Goal: Task Accomplishment & Management: Manage account settings

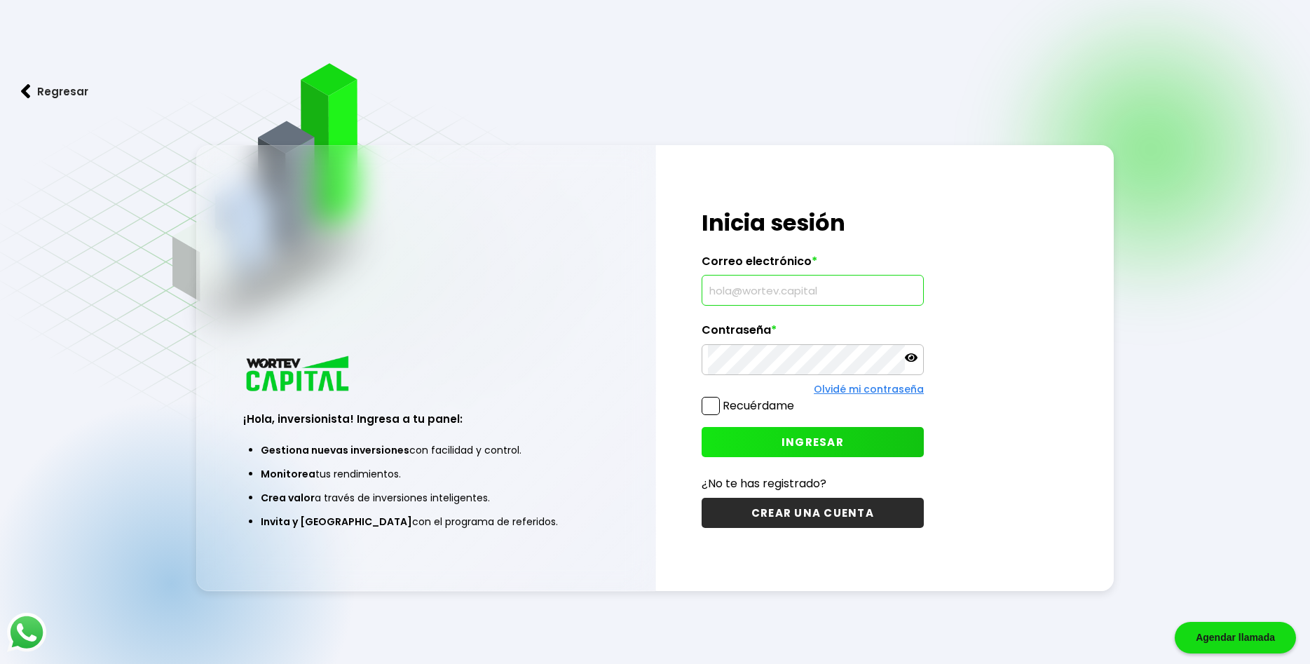
click at [766, 291] on input "text" at bounding box center [813, 290] width 210 height 29
paste input "[EMAIL_ADDRESS][DOMAIN_NAME]"
type input "[EMAIL_ADDRESS][DOMAIN_NAME]"
click at [714, 407] on span at bounding box center [711, 406] width 18 height 18
click at [797, 399] on input "Recuérdame" at bounding box center [797, 399] width 0 height 0
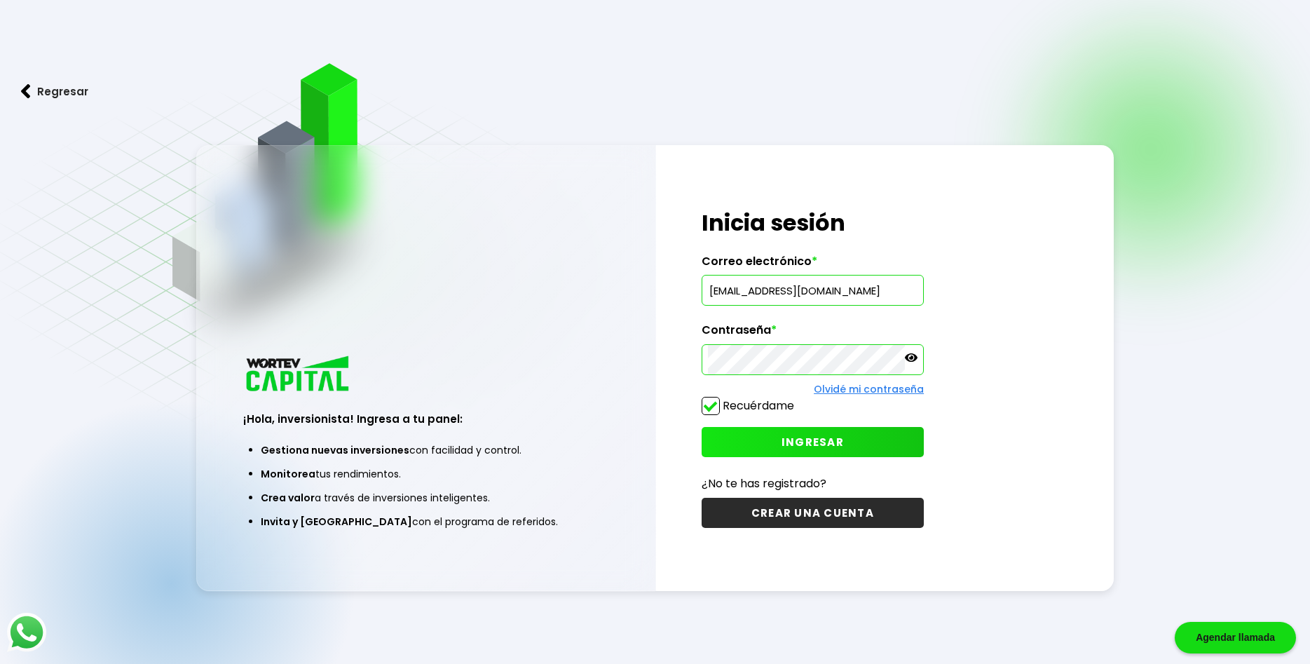
click at [913, 358] on icon at bounding box center [911, 357] width 13 height 8
click at [799, 447] on span "INGRESAR" at bounding box center [813, 442] width 62 height 15
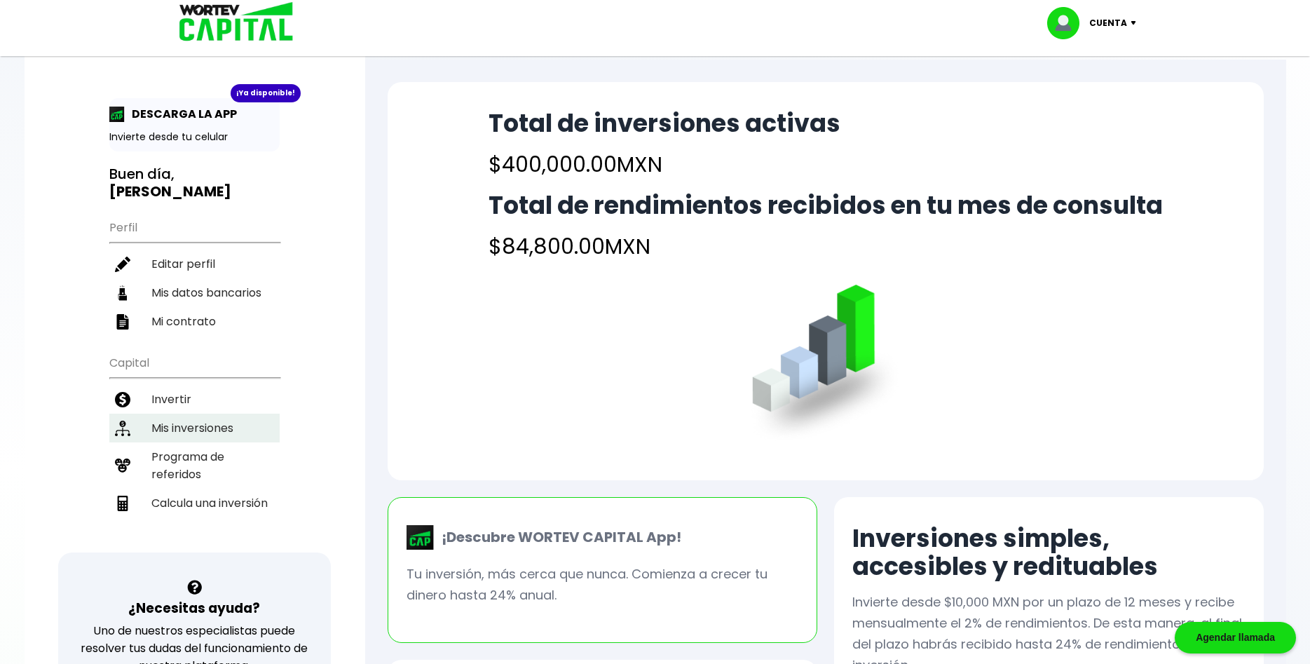
click at [189, 414] on li "Mis inversiones" at bounding box center [194, 428] width 170 height 29
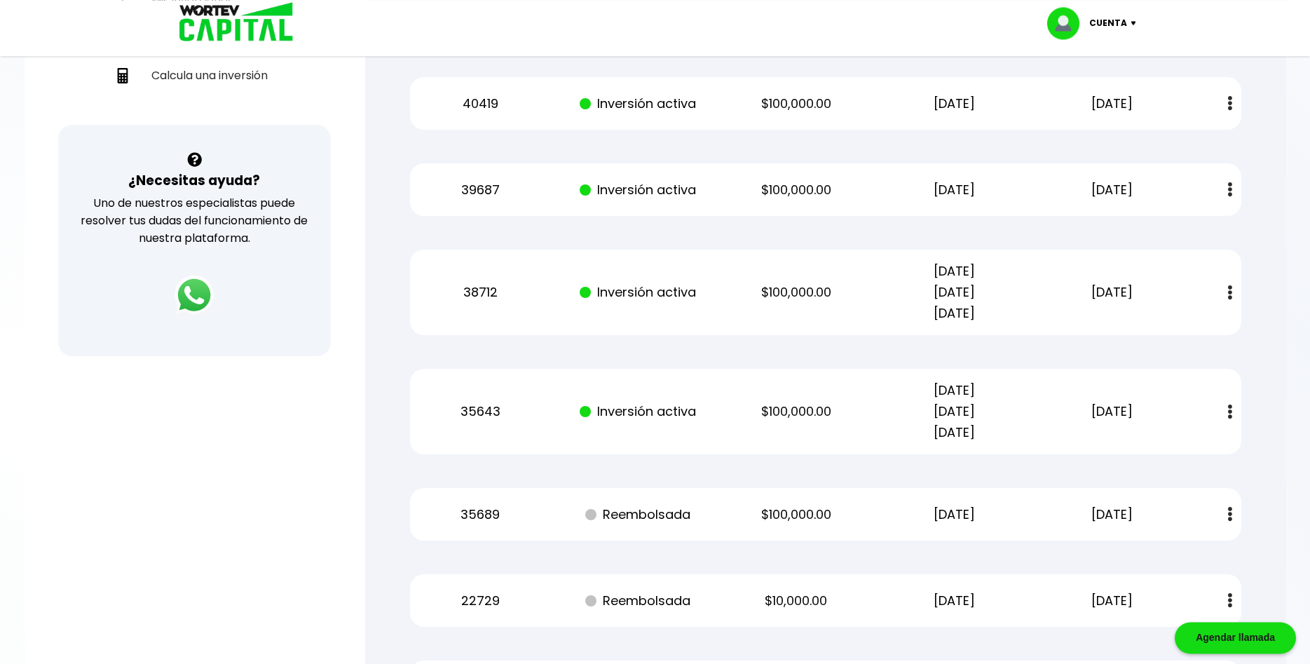
scroll to position [429, 0]
click at [1231, 97] on img at bounding box center [1230, 102] width 4 height 15
click at [1151, 137] on link "Estado de cuenta" at bounding box center [1139, 140] width 98 height 18
click at [1226, 184] on button at bounding box center [1231, 188] width 20 height 30
click at [1104, 219] on link "Estado de cuenta" at bounding box center [1139, 226] width 98 height 18
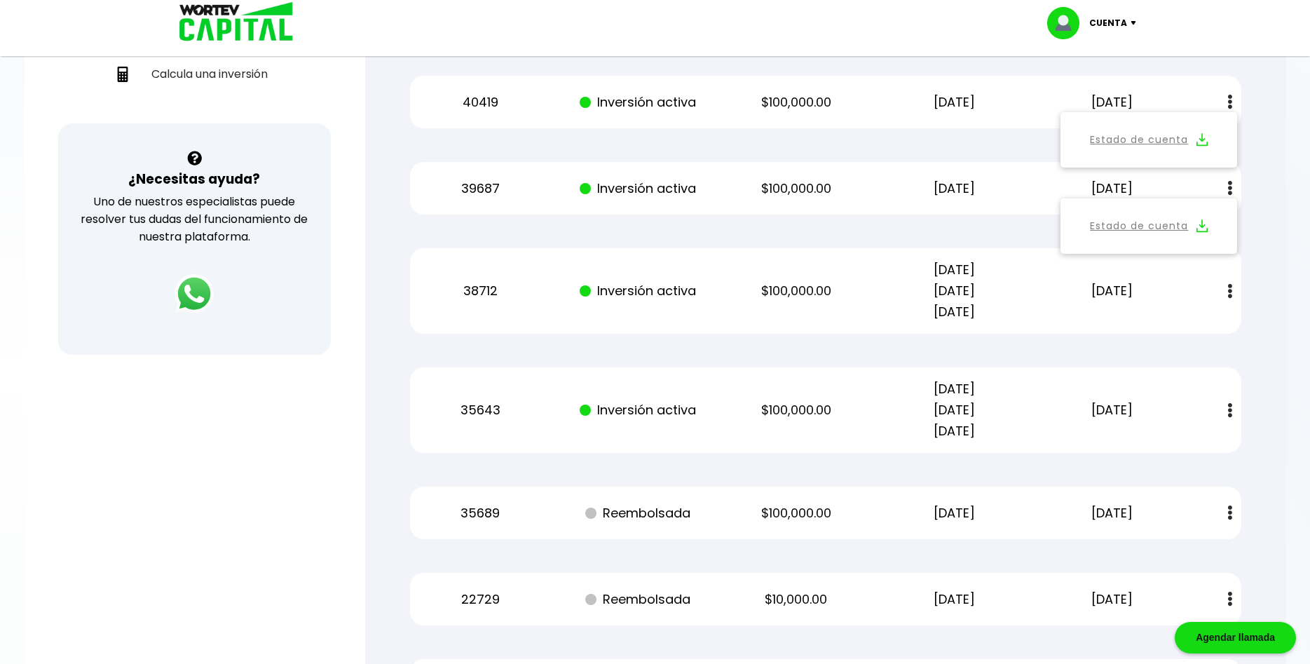
click at [1228, 292] on img at bounding box center [1230, 291] width 4 height 15
click at [1149, 325] on link "Estado de cuenta" at bounding box center [1139, 329] width 98 height 18
click at [1231, 411] on img at bounding box center [1230, 410] width 4 height 15
click at [1133, 440] on link "Estado de cuenta" at bounding box center [1139, 449] width 98 height 18
click at [1118, 25] on p "Cuenta" at bounding box center [1109, 23] width 38 height 21
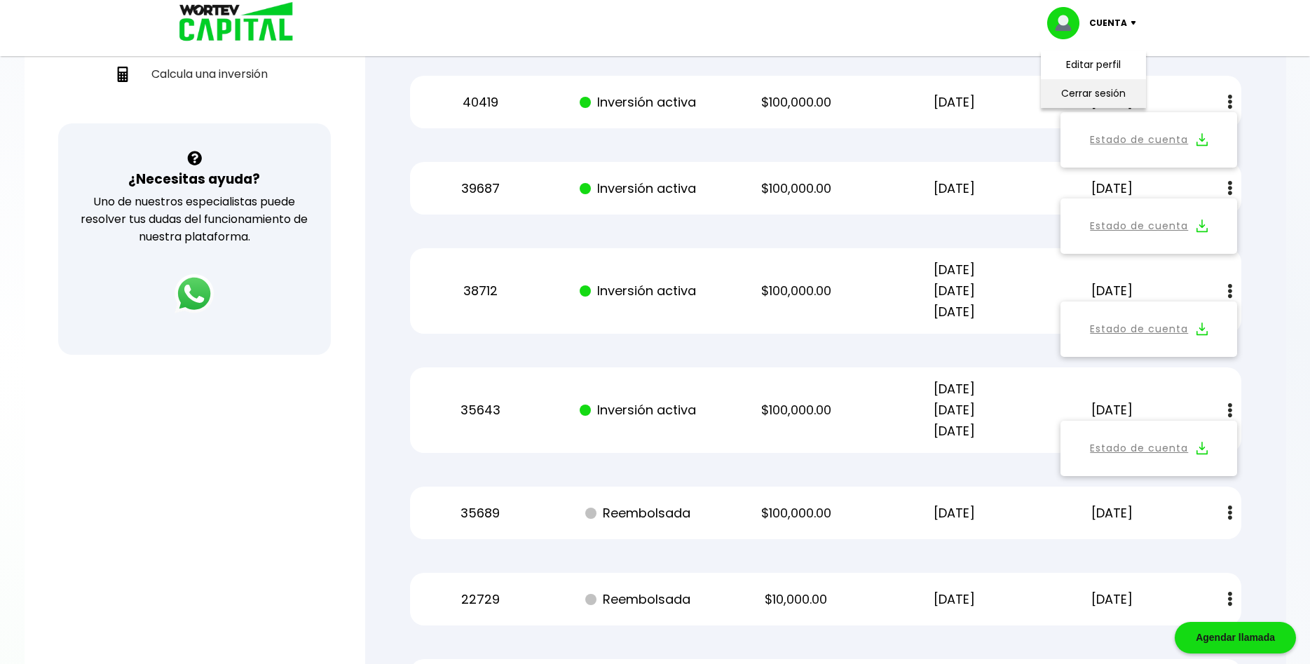
click at [1116, 86] on li "Cerrar sesión" at bounding box center [1094, 93] width 112 height 29
